Goal: Find specific page/section: Find specific page/section

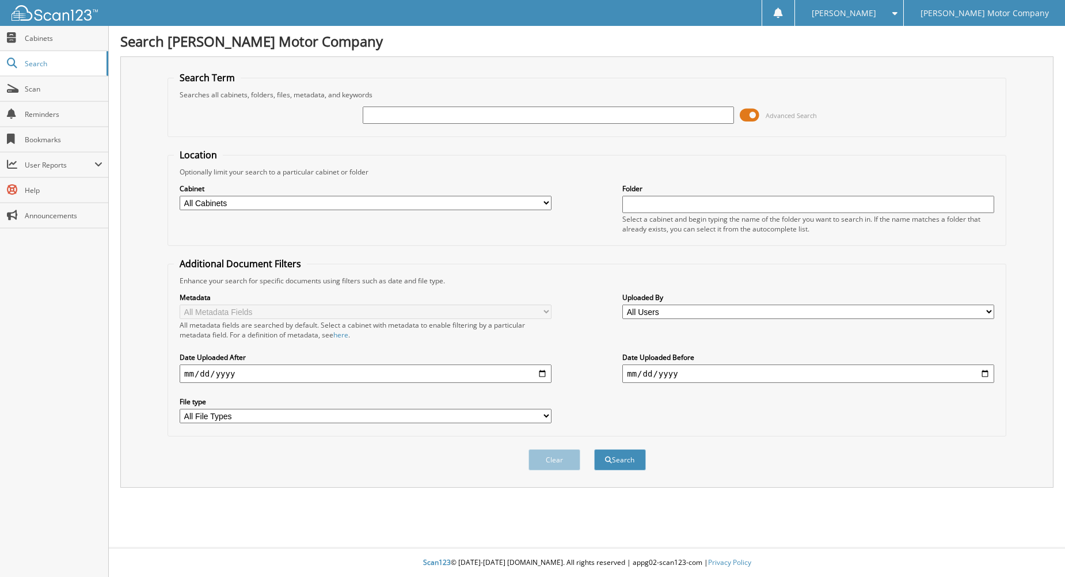
click at [477, 111] on input "text" at bounding box center [549, 114] width 372 height 17
type input "214632"
click at [594, 449] on button "Search" at bounding box center [620, 459] width 52 height 21
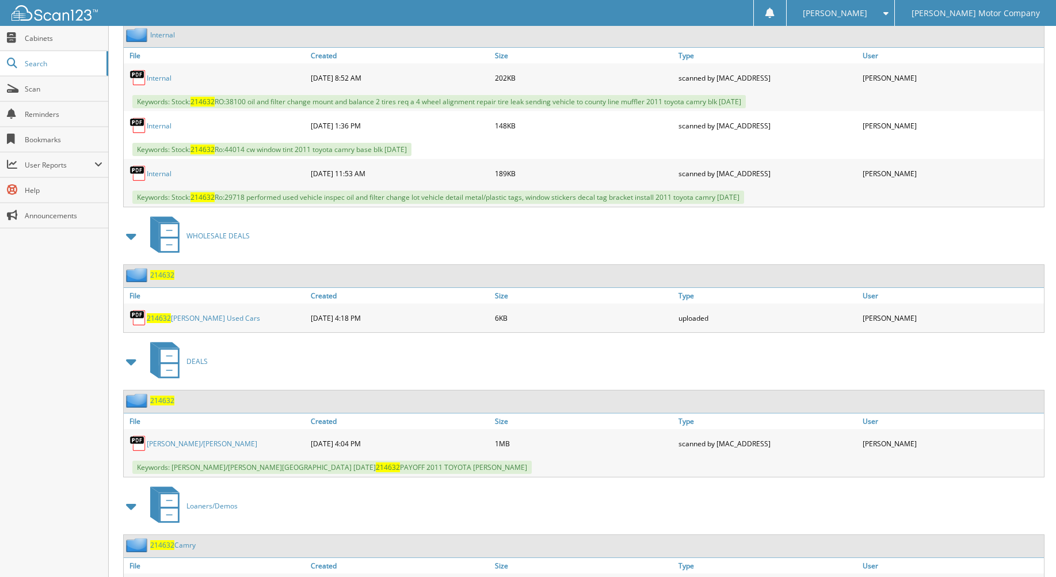
scroll to position [1126, 0]
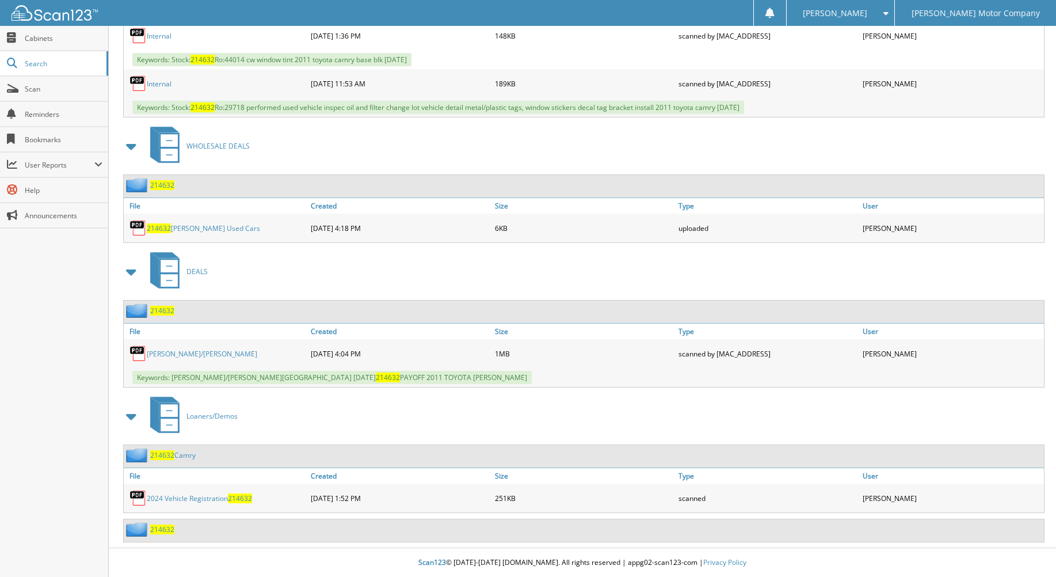
click at [161, 185] on span "214632" at bounding box center [162, 185] width 24 height 10
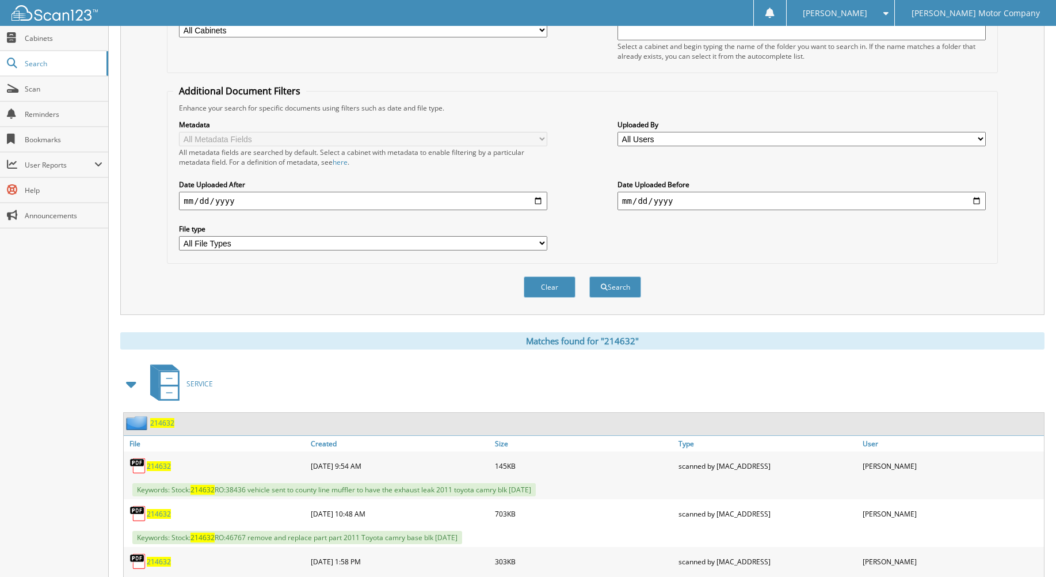
scroll to position [345, 0]
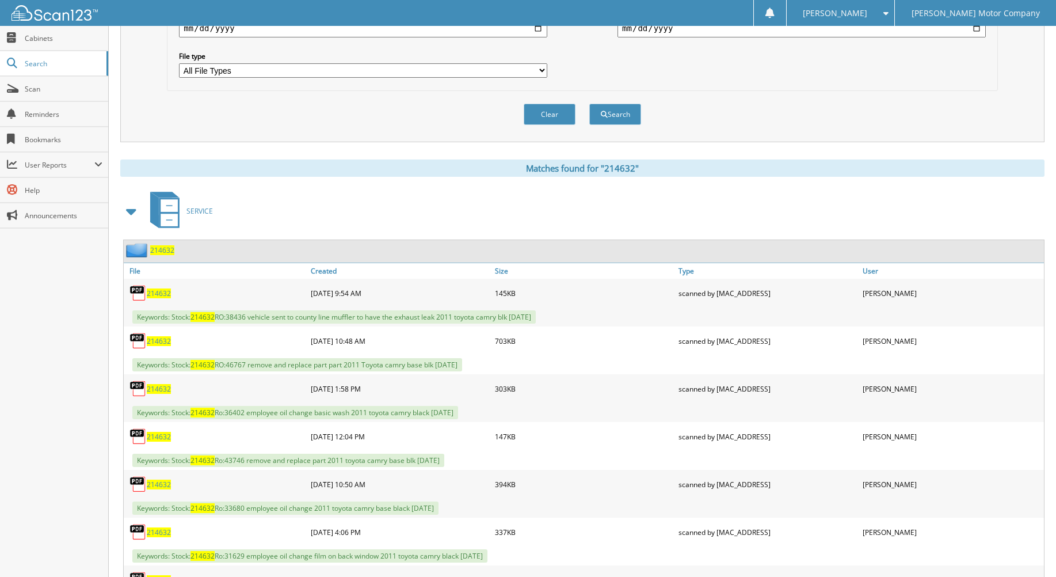
click at [192, 208] on span "SERVICE" at bounding box center [200, 211] width 26 height 10
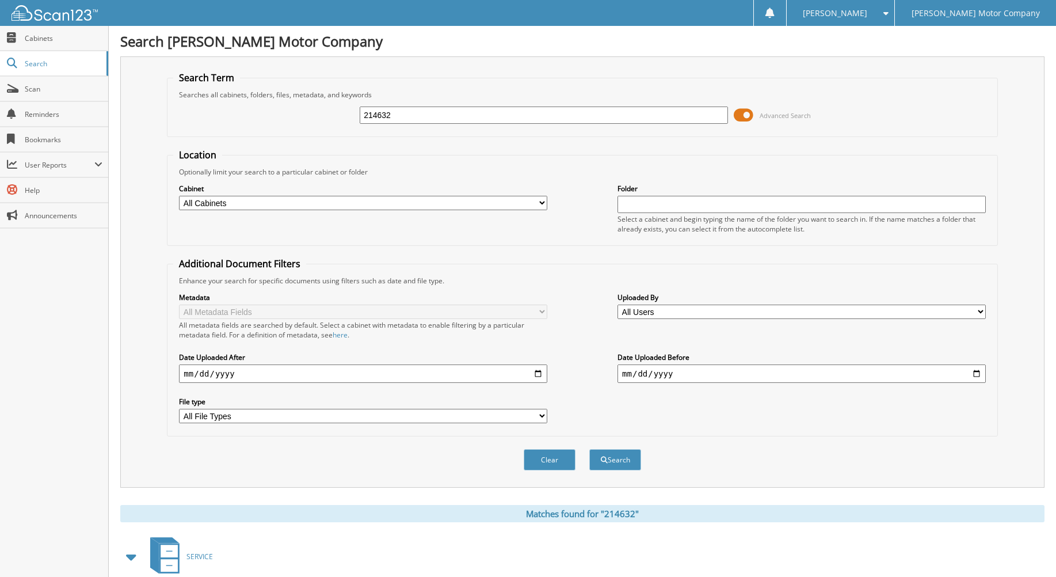
scroll to position [345, 0]
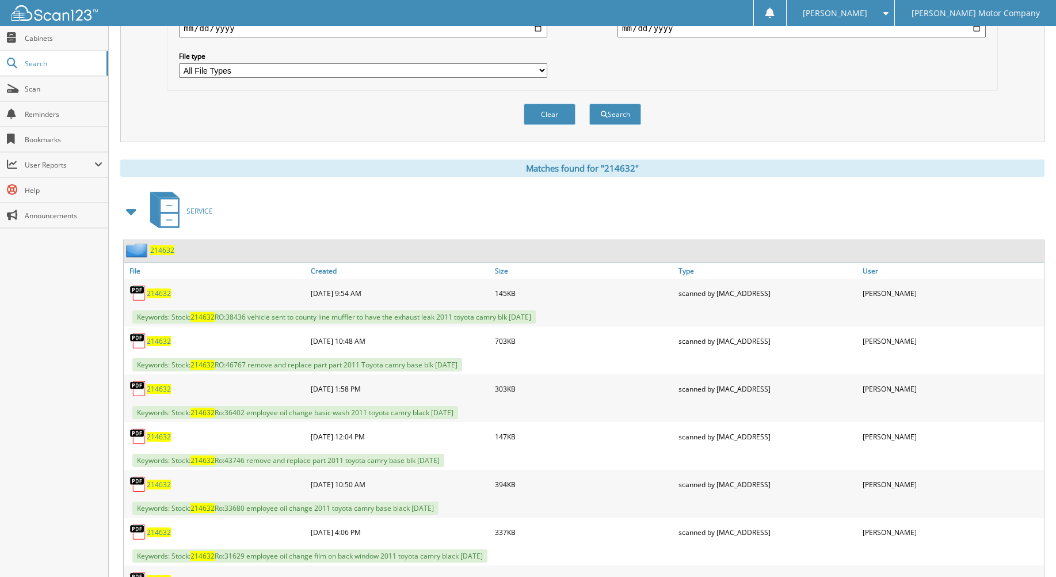
click at [132, 214] on span at bounding box center [132, 211] width 16 height 21
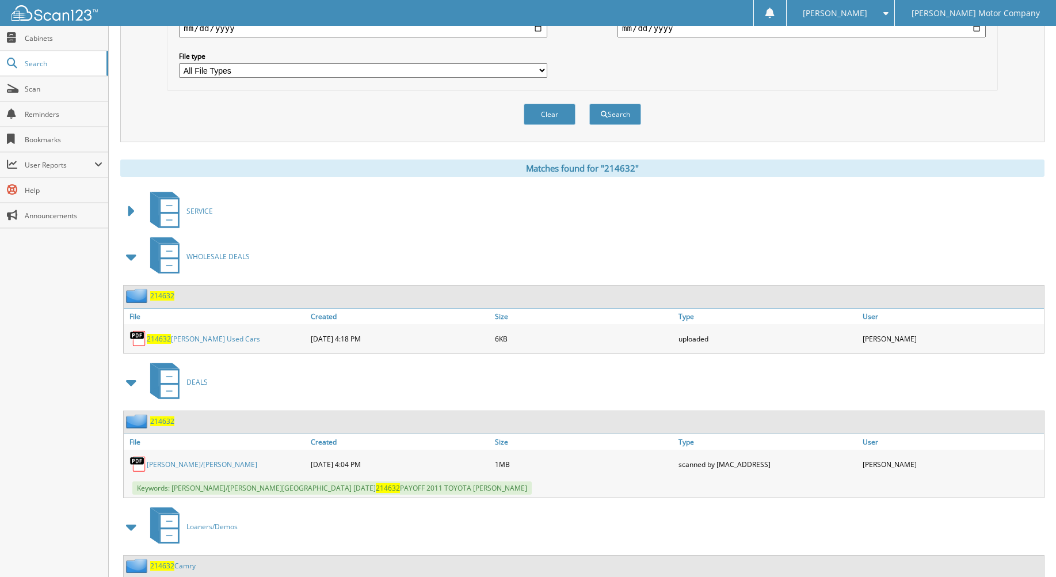
scroll to position [456, 0]
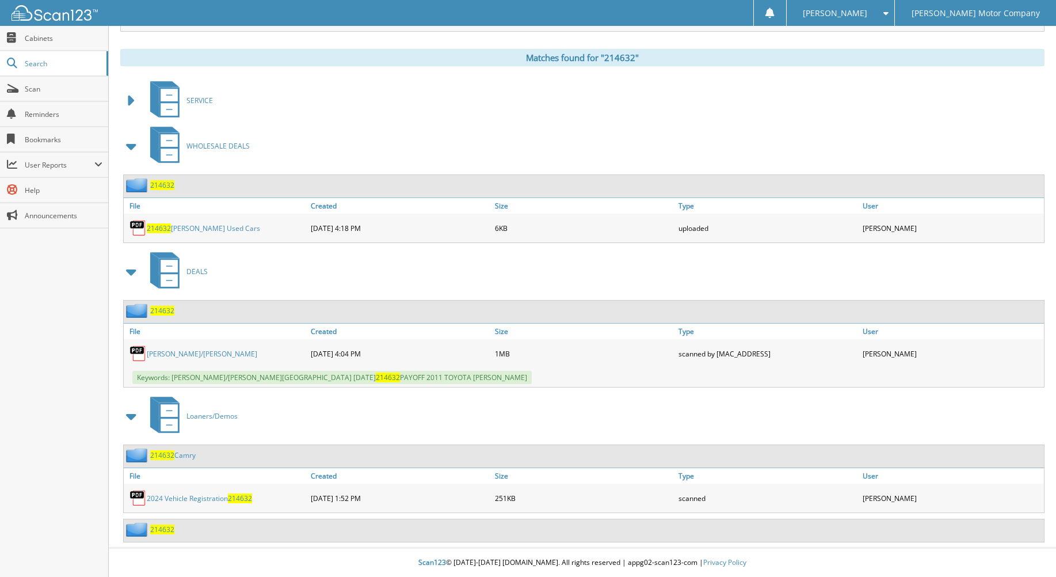
click at [169, 458] on span "214632" at bounding box center [162, 455] width 24 height 10
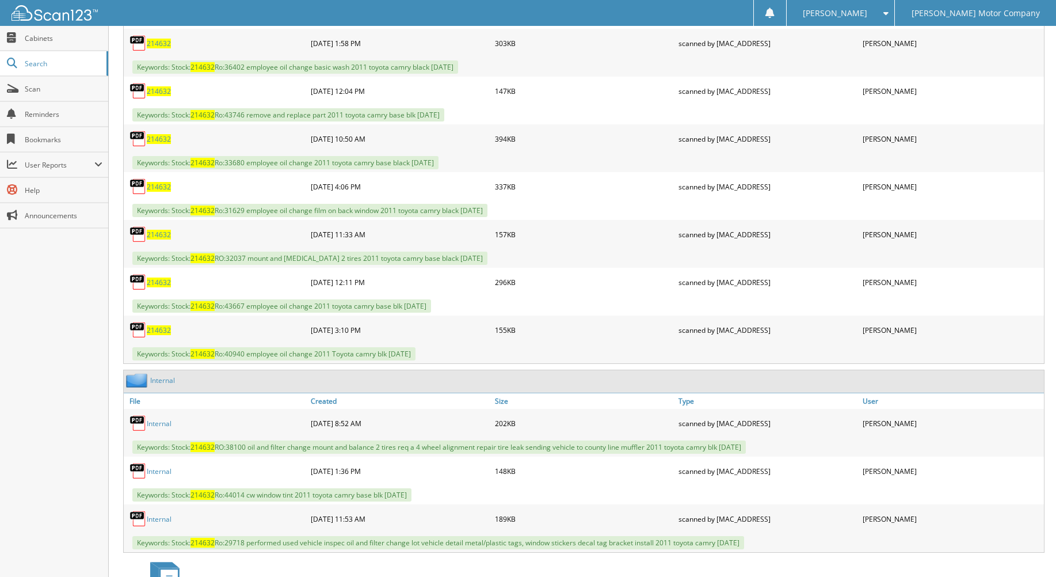
scroll to position [1126, 0]
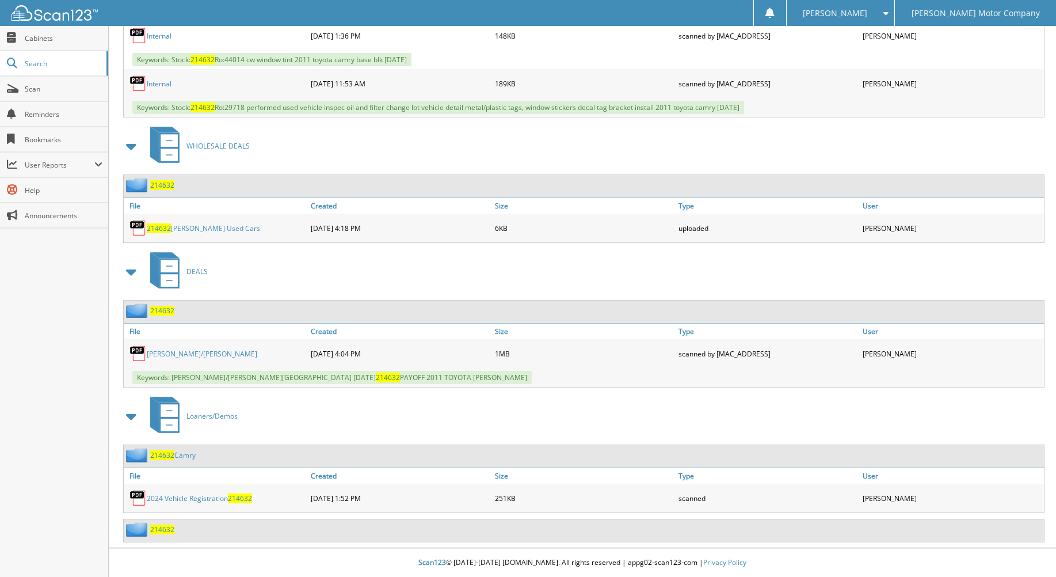
click at [155, 527] on span "214632" at bounding box center [162, 529] width 24 height 10
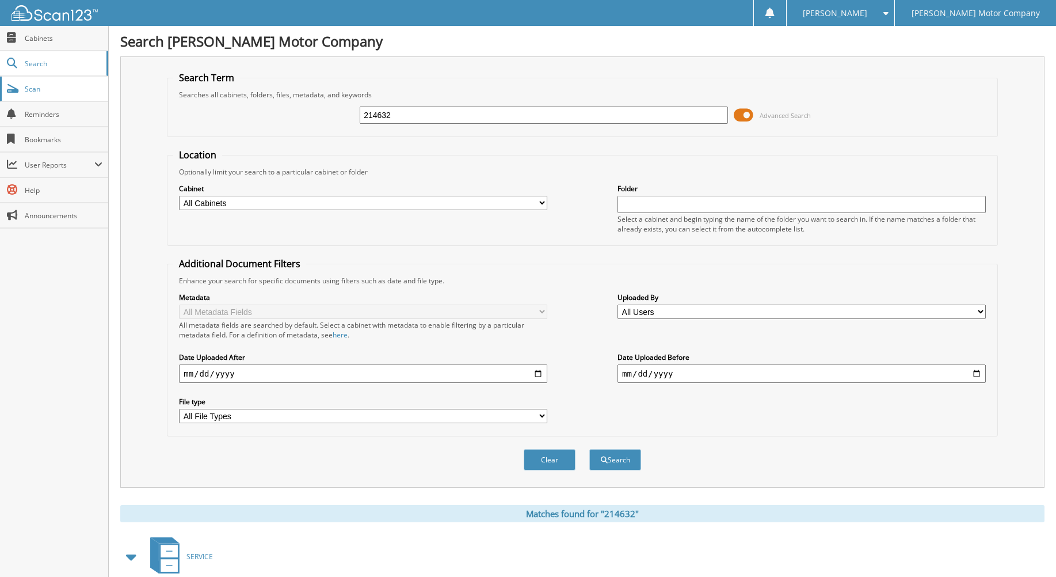
click at [82, 86] on span "Scan" at bounding box center [64, 89] width 78 height 10
